Goal: Obtain resource: Download file/media

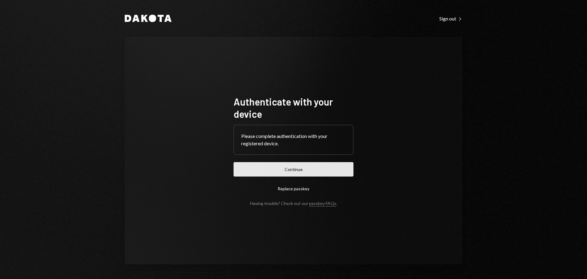
click at [343, 170] on button "Continue" at bounding box center [293, 169] width 120 height 14
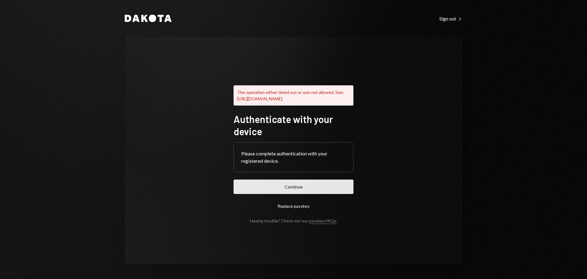
click at [315, 188] on button "Continue" at bounding box center [293, 186] width 120 height 14
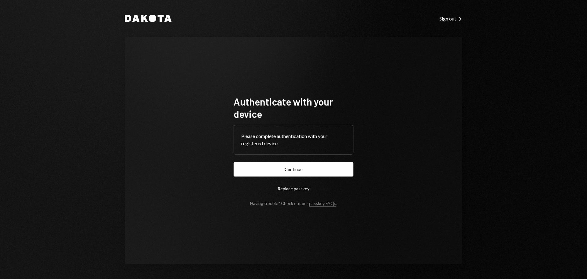
click at [326, 178] on form "Authenticate with your device Please complete authentication with your register…" at bounding box center [293, 150] width 120 height 110
click at [319, 169] on button "Continue" at bounding box center [293, 169] width 120 height 14
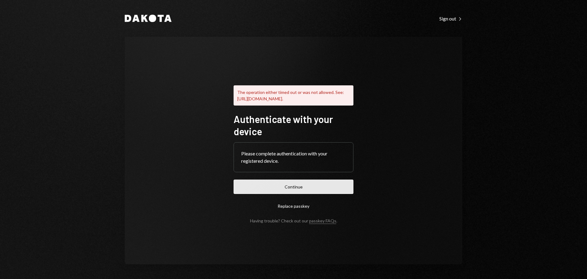
click at [301, 187] on button "Continue" at bounding box center [293, 186] width 120 height 14
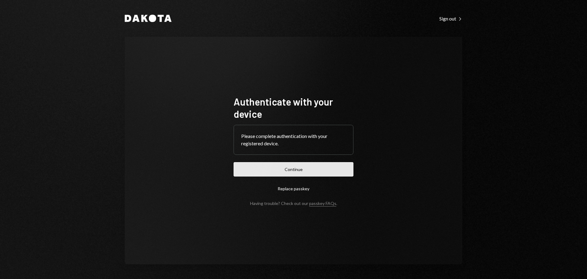
click at [288, 164] on button "Continue" at bounding box center [293, 169] width 120 height 14
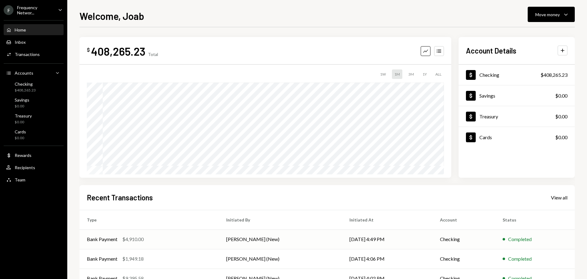
click at [173, 234] on td "Bank Payment $4,910.00" at bounding box center [148, 239] width 139 height 20
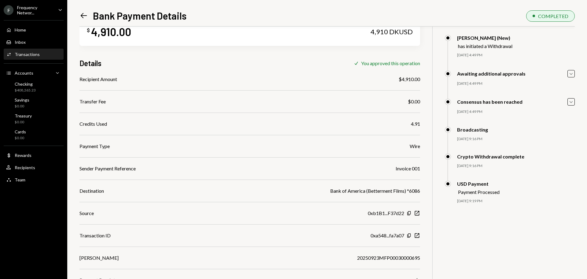
scroll to position [27, 0]
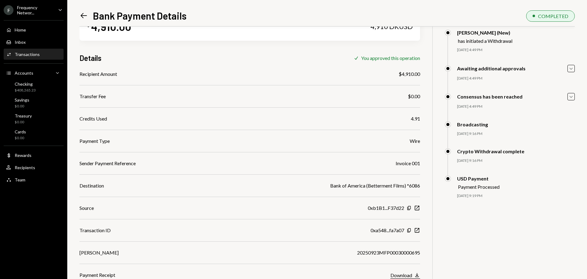
click at [408, 275] on div "Download" at bounding box center [401, 275] width 22 height 6
